Goal: Task Accomplishment & Management: Use online tool/utility

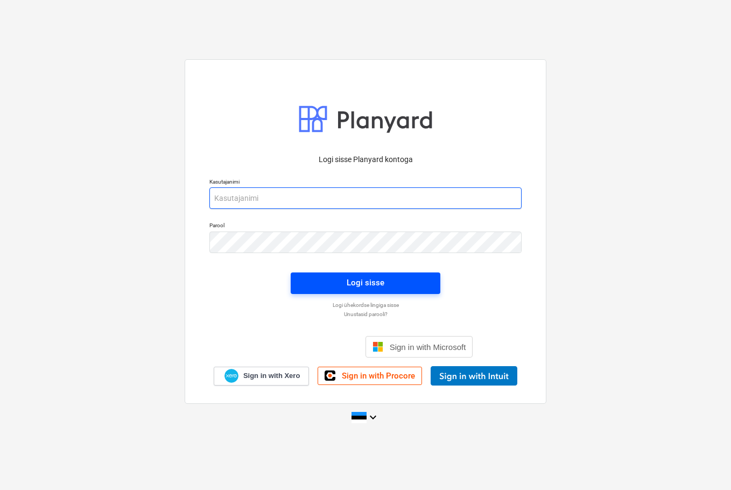
type input "[EMAIL_ADDRESS][DOMAIN_NAME]"
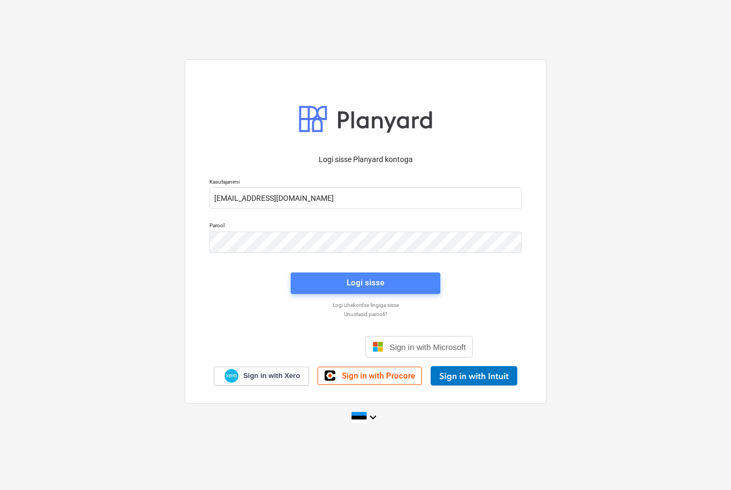
click at [367, 283] on div "Logi sisse" at bounding box center [366, 283] width 38 height 14
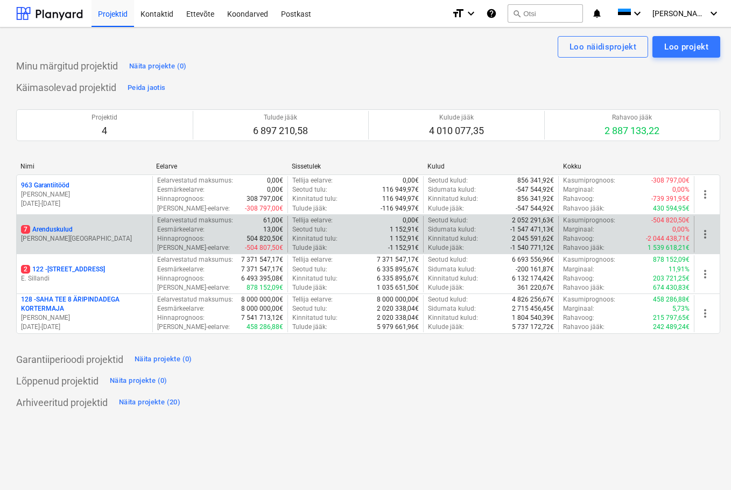
click at [40, 231] on p "7 Arenduskulud" at bounding box center [47, 229] width 52 height 9
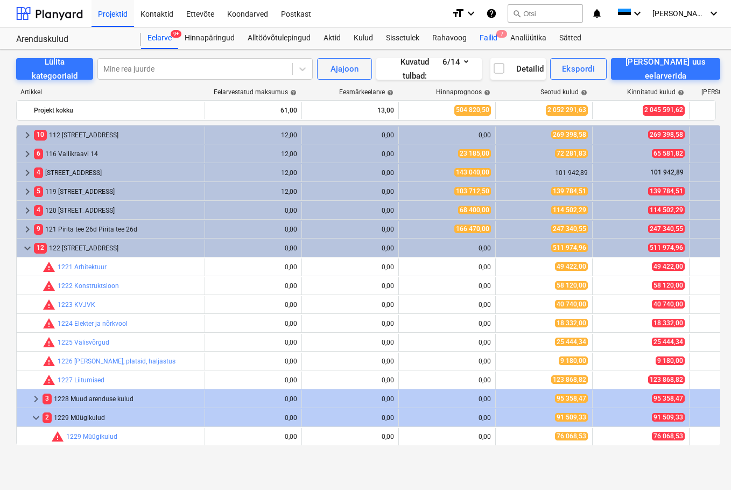
click at [489, 39] on div "Failid 7" at bounding box center [488, 38] width 31 height 22
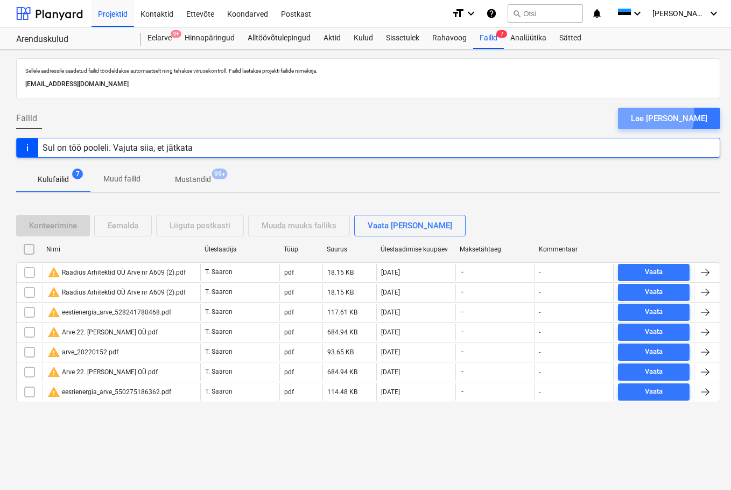
click at [618, 114] on div "Lae [PERSON_NAME]" at bounding box center [669, 118] width 76 height 14
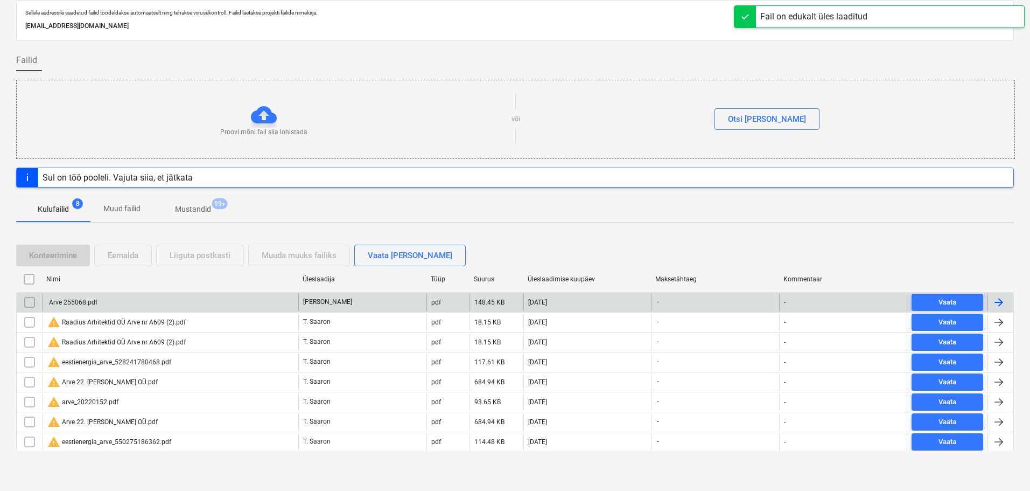
click at [66, 300] on div "Arve 255068.pdf" at bounding box center [72, 302] width 50 height 8
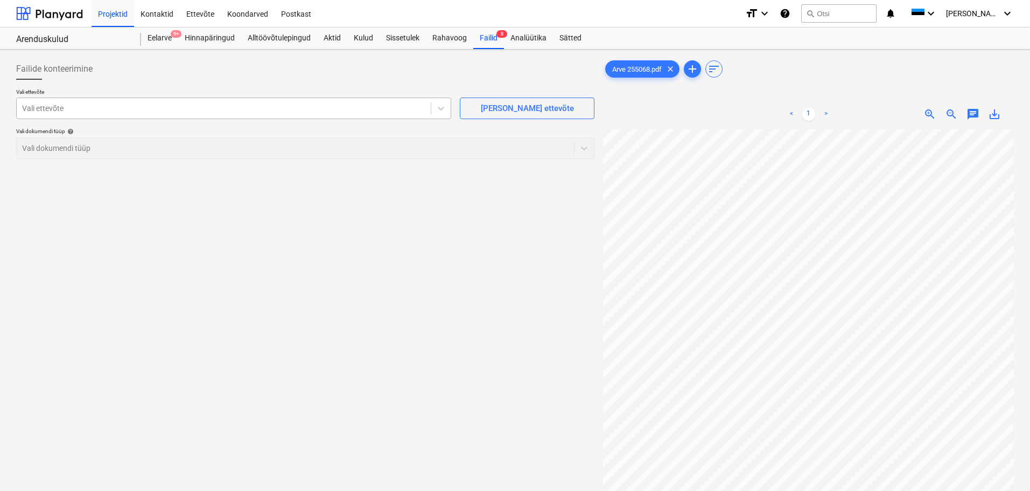
click at [193, 109] on div at bounding box center [223, 108] width 403 height 11
click at [169, 105] on div at bounding box center [223, 108] width 403 height 11
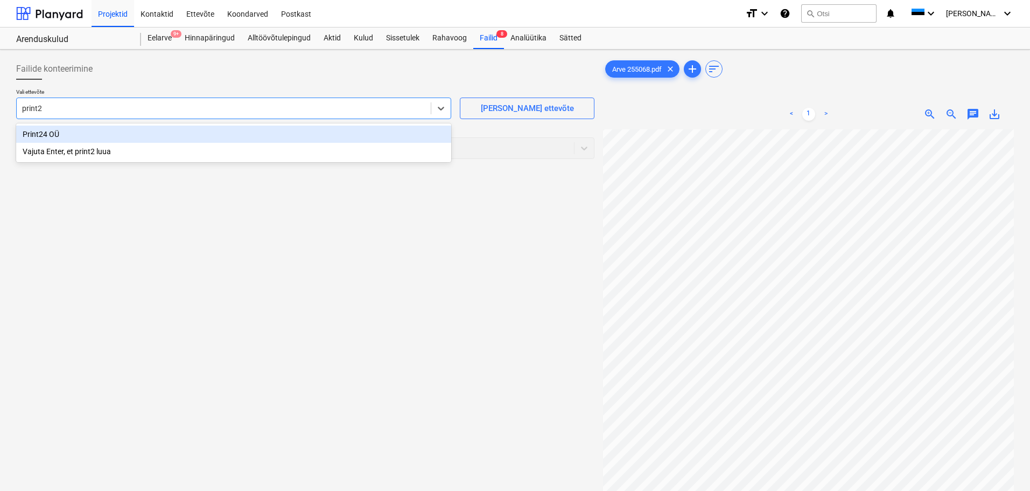
type input "print24"
click at [37, 138] on div "Print24 OÜ" at bounding box center [233, 133] width 435 height 17
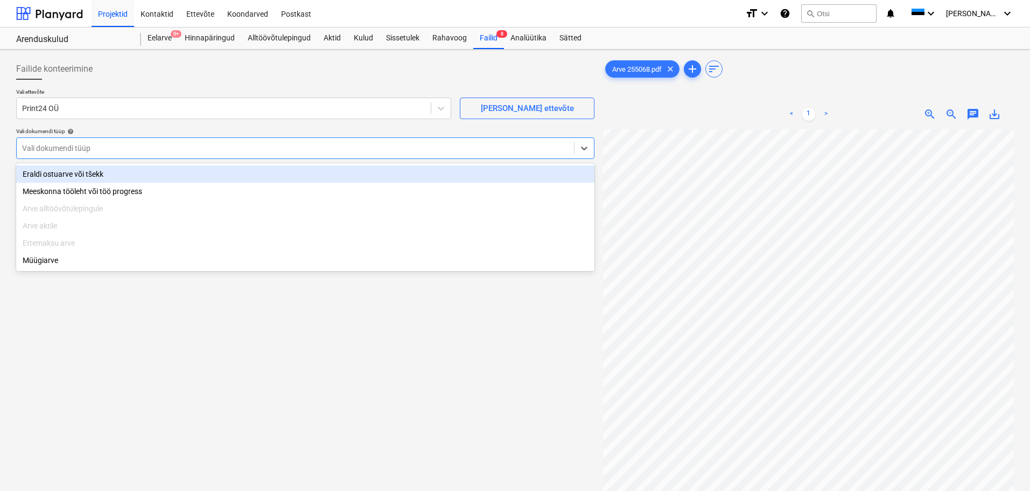
click at [50, 144] on div at bounding box center [295, 148] width 547 height 11
click at [90, 176] on div "Eraldi ostuarve või tšekk" at bounding box center [305, 173] width 578 height 17
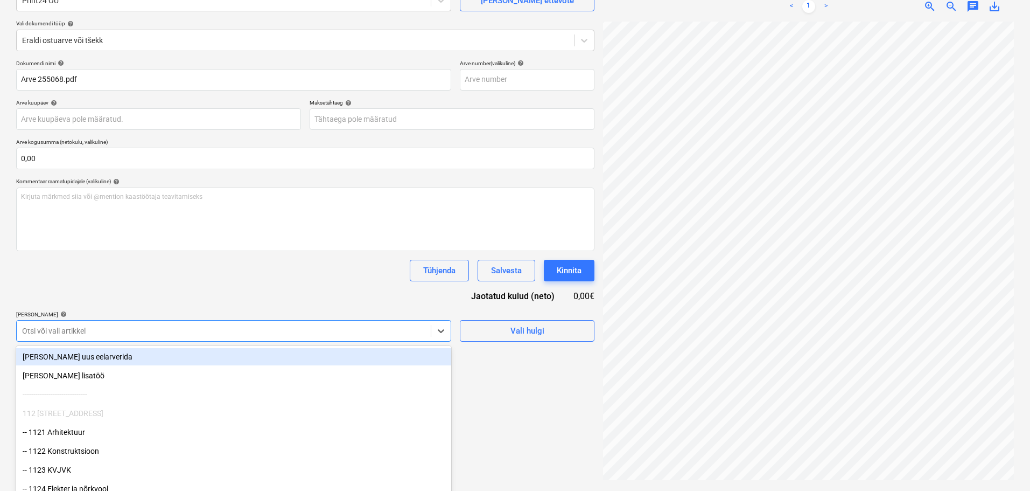
scroll to position [127, 0]
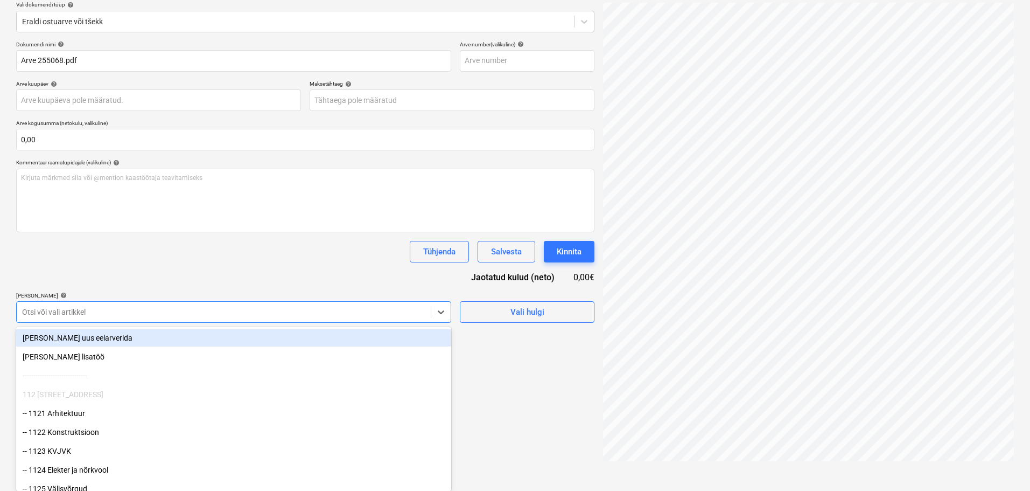
click at [197, 334] on body "Projektid Kontaktid Ettevõte Koondarved Postkast format_size keyboard_arrow_dow…" at bounding box center [515, 118] width 1030 height 491
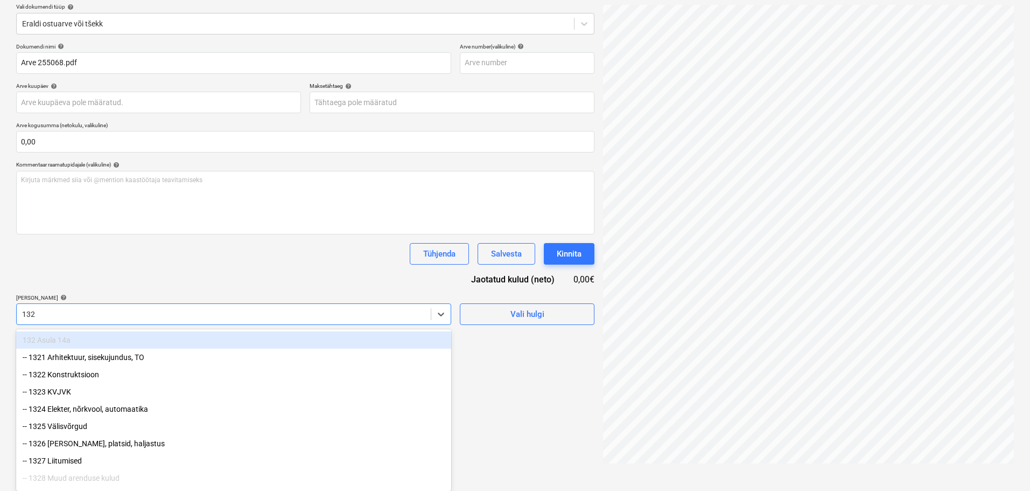
type input "1329"
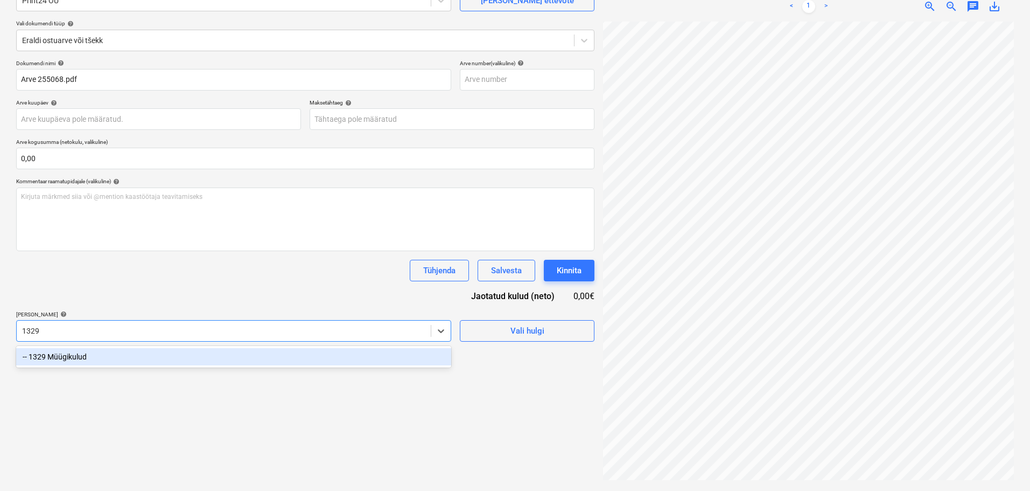
click at [141, 360] on div "-- 1329 Müügikulud" at bounding box center [233, 356] width 435 height 17
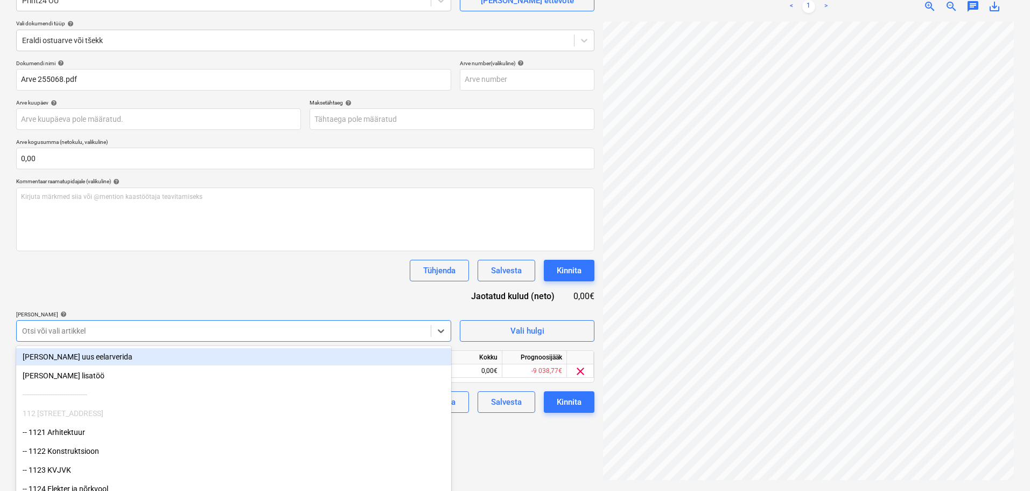
click at [340, 288] on div "Dokumendi nimi help Arve 255068.pdf Arve number (valikuline) help Arve kuupäev …" at bounding box center [305, 236] width 578 height 353
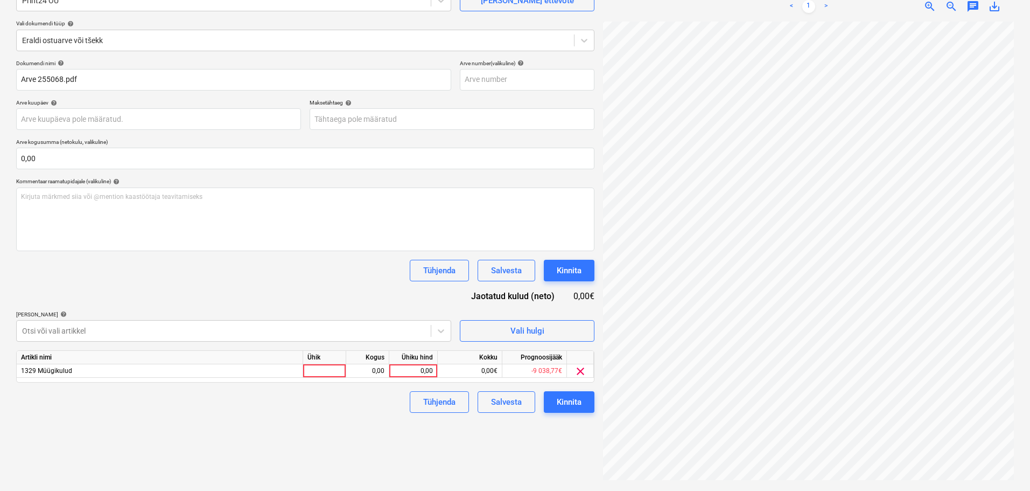
click at [338, 363] on div "Ühik" at bounding box center [324, 357] width 43 height 13
click at [337, 373] on div at bounding box center [324, 370] width 43 height 13
type input "tk"
click at [564, 357] on div "Failide konteerimine Vali ettevõte Print24 OÜ [PERSON_NAME] uus ettevõte Vali d…" at bounding box center [515, 216] width 1006 height 540
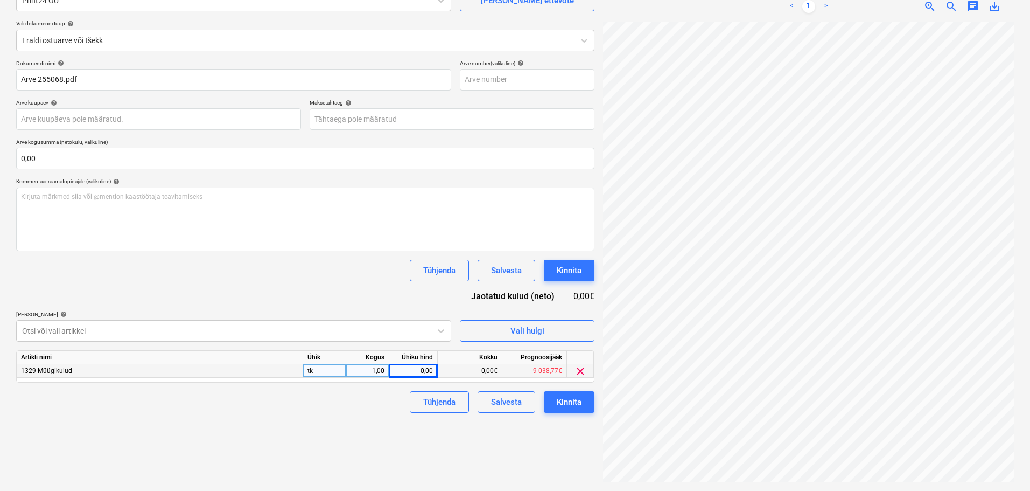
click at [418, 370] on div "0,00" at bounding box center [413, 370] width 39 height 13
type input "185"
click at [506, 442] on div "Failide konteerimine Vali ettevõte Print24 OÜ [PERSON_NAME] uus ettevõte Vali d…" at bounding box center [305, 216] width 587 height 540
click at [565, 399] on div "Kinnita" at bounding box center [569, 402] width 25 height 14
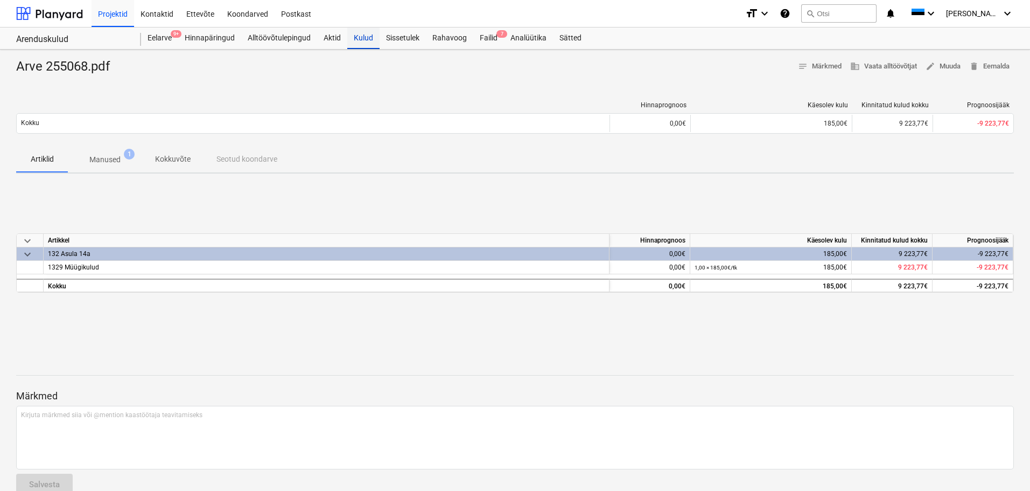
click at [360, 41] on div "Kulud" at bounding box center [363, 38] width 32 height 22
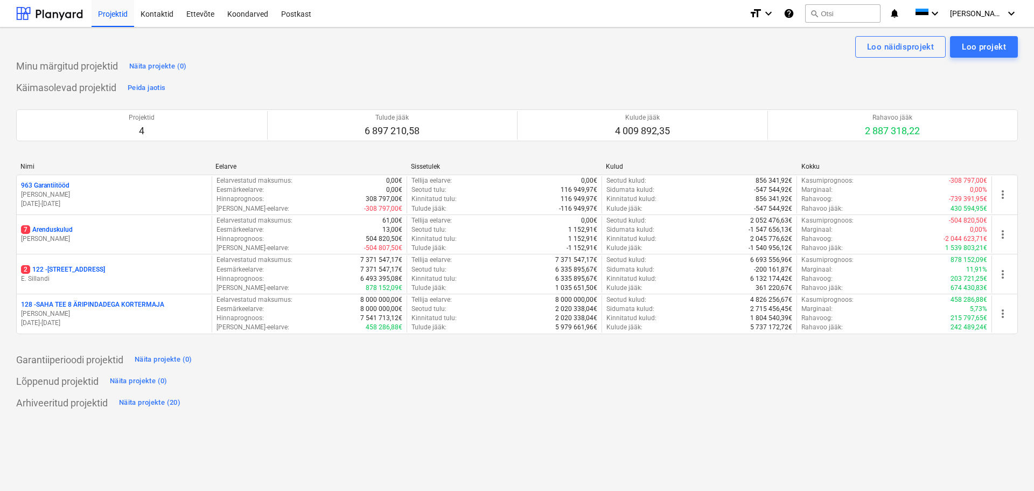
click at [50, 231] on p "7 Arenduskulud" at bounding box center [47, 229] width 52 height 9
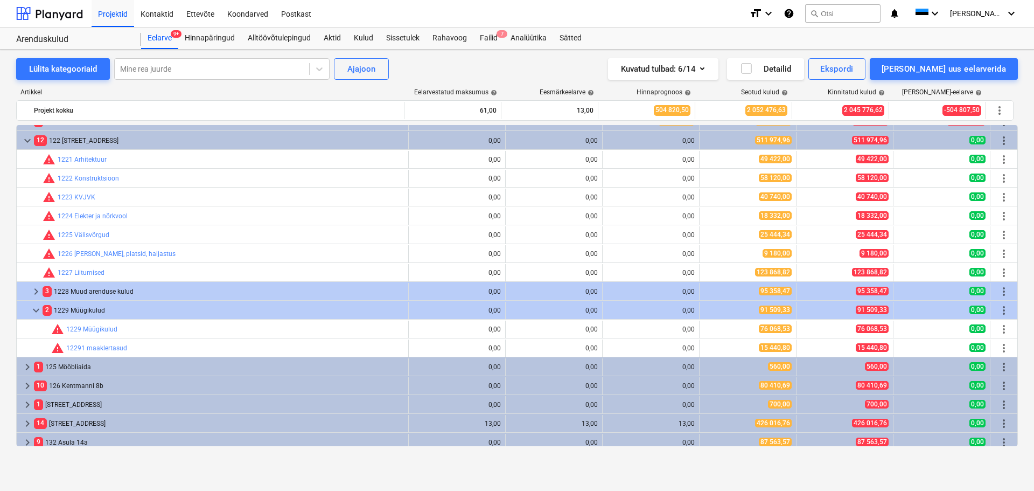
scroll to position [113, 0]
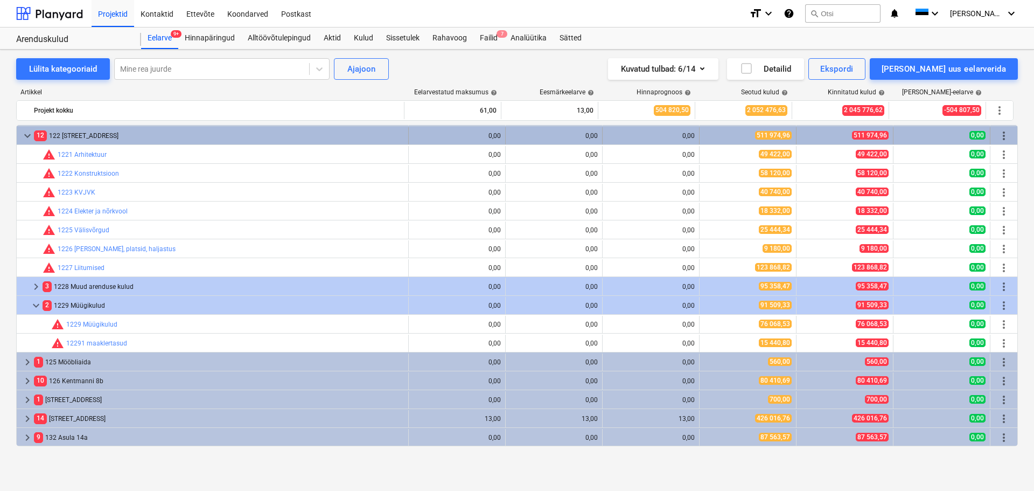
click at [27, 136] on span "keyboard_arrow_down" at bounding box center [27, 135] width 13 height 13
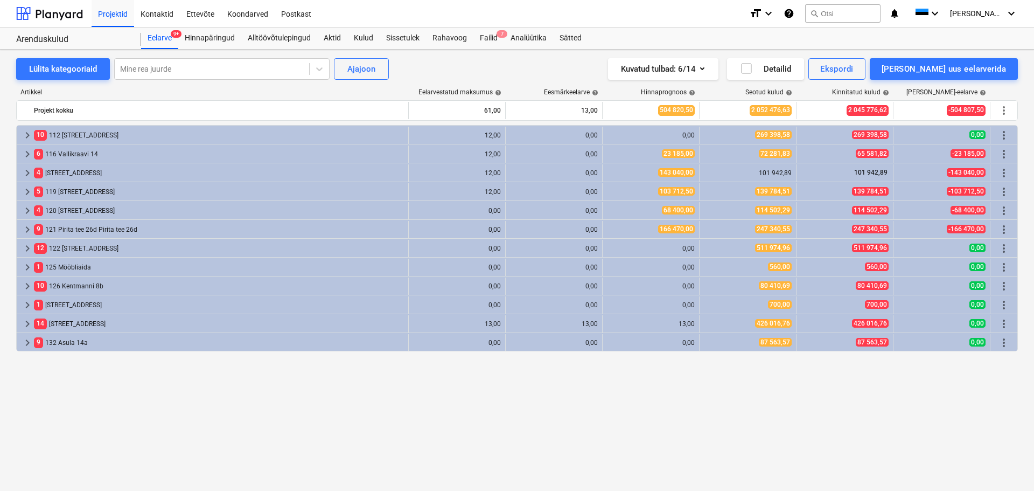
scroll to position [0, 0]
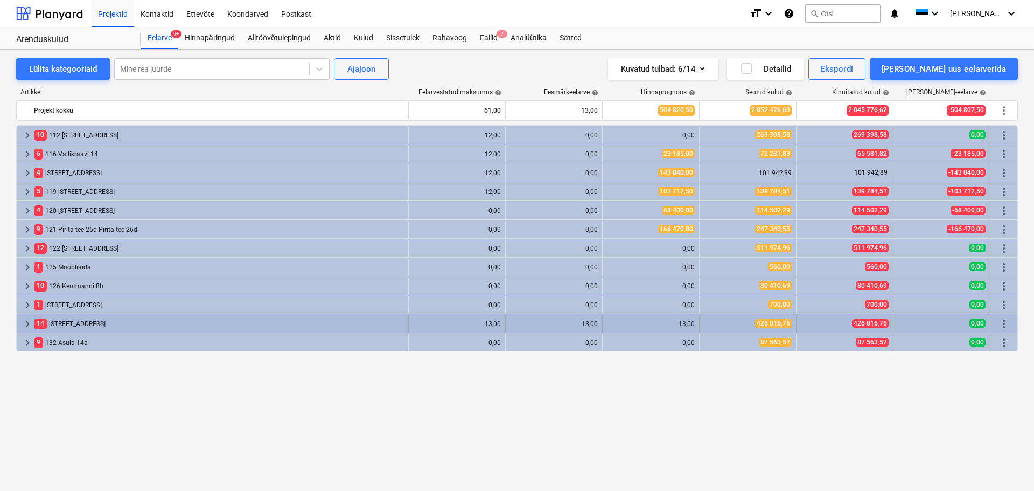
click at [28, 324] on span "keyboard_arrow_right" at bounding box center [27, 323] width 13 height 13
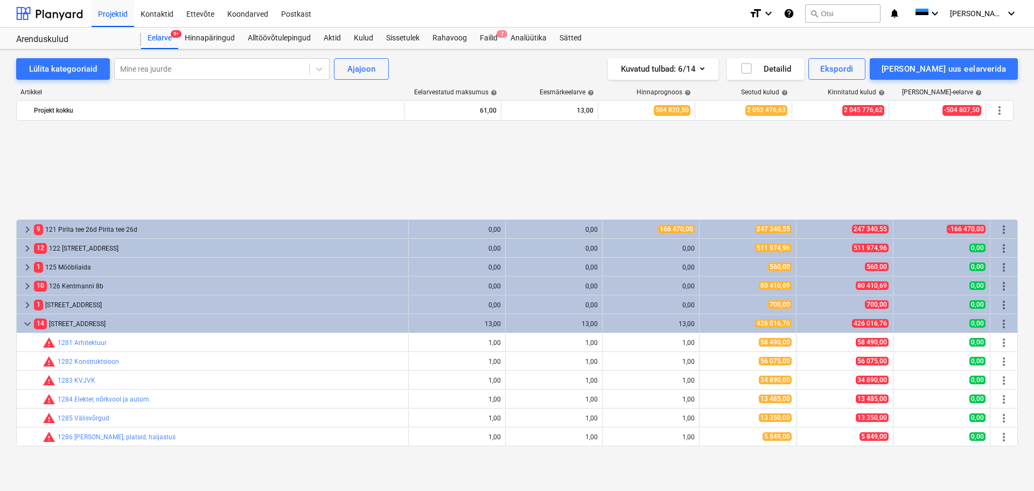
scroll to position [150, 0]
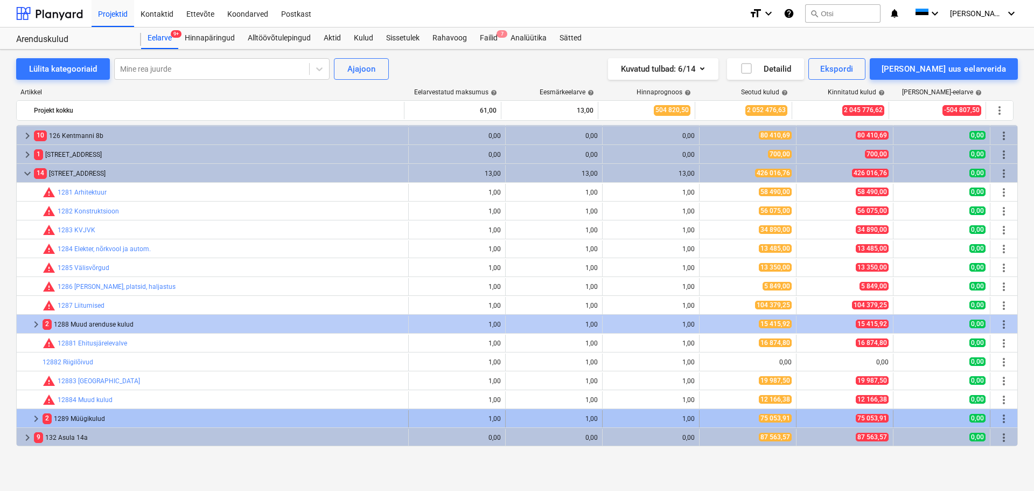
click at [34, 416] on span "keyboard_arrow_right" at bounding box center [36, 418] width 13 height 13
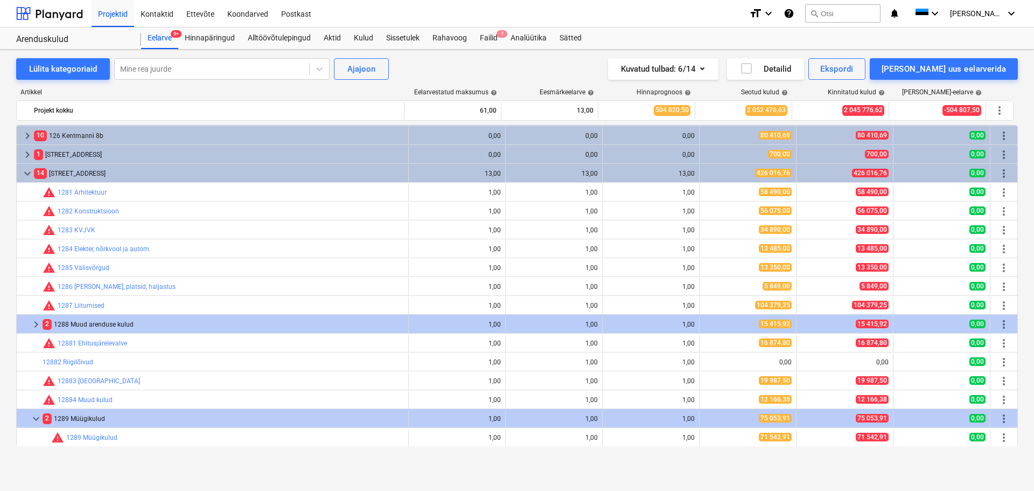
click at [34, 416] on span "keyboard_arrow_down" at bounding box center [36, 418] width 13 height 13
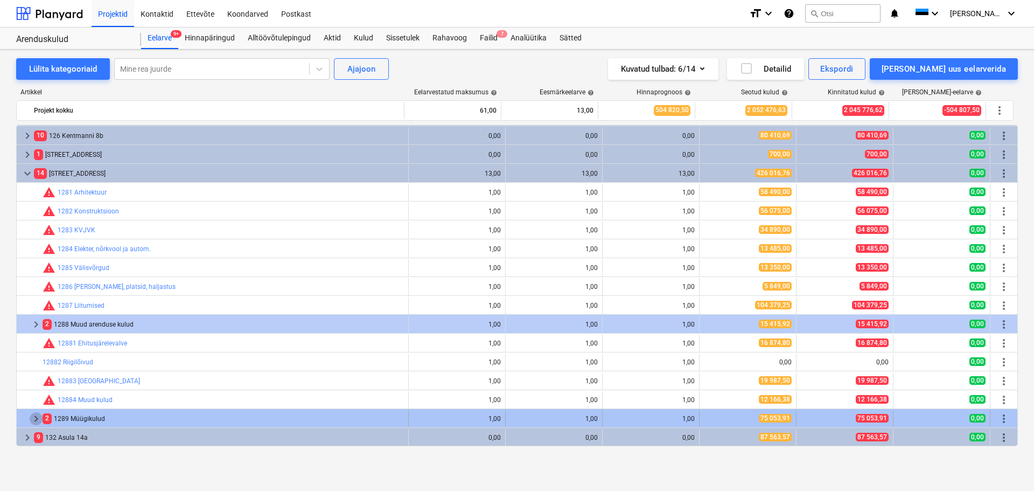
click at [36, 419] on span "keyboard_arrow_right" at bounding box center [36, 418] width 13 height 13
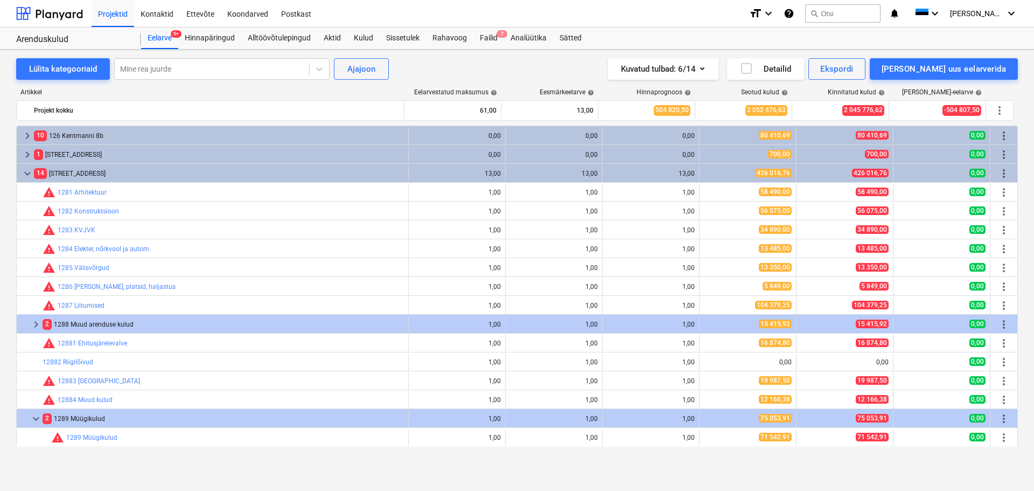
scroll to position [188, 0]
